Goal: Task Accomplishment & Management: Manage account settings

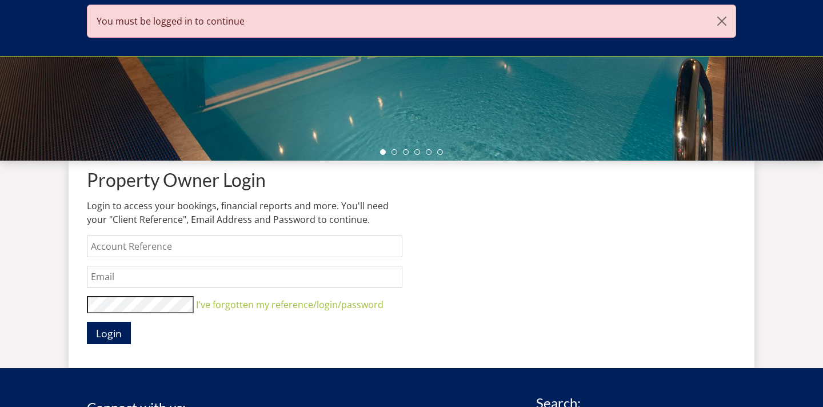
scroll to position [331, 0]
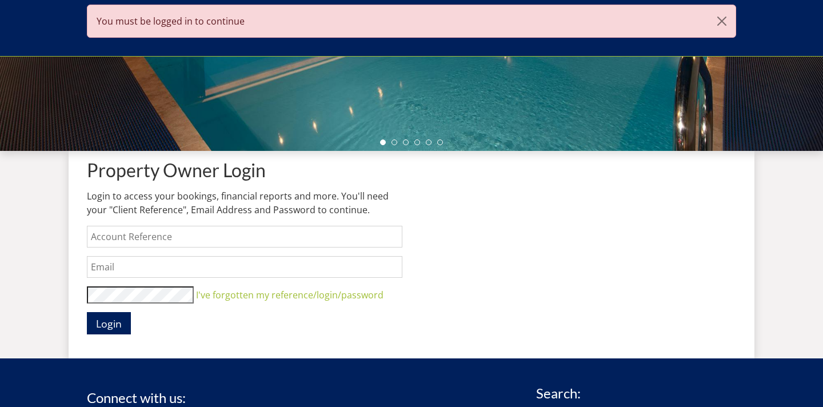
click at [145, 241] on input "text" at bounding box center [245, 237] width 316 height 22
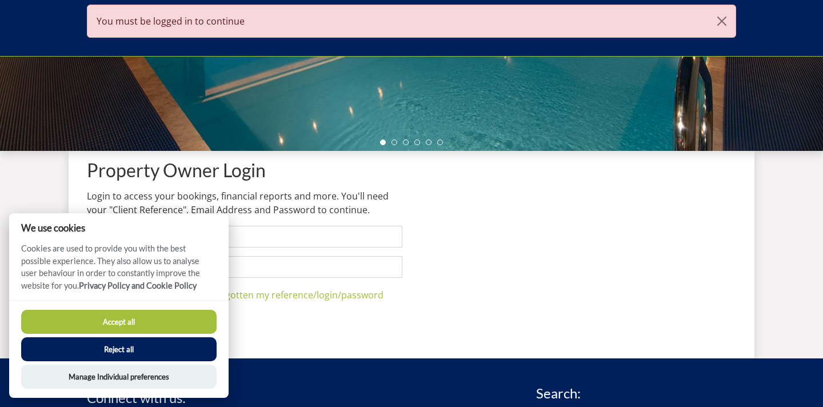
click at [152, 324] on button "Accept all" at bounding box center [119, 322] width 196 height 24
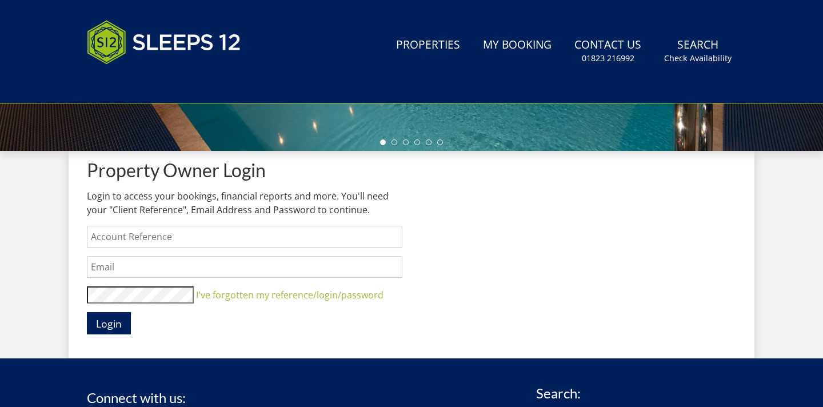
click at [170, 245] on input "text" at bounding box center [245, 237] width 316 height 22
type input "curb-properties-ltd"
